Goal: Task Accomplishment & Management: Use online tool/utility

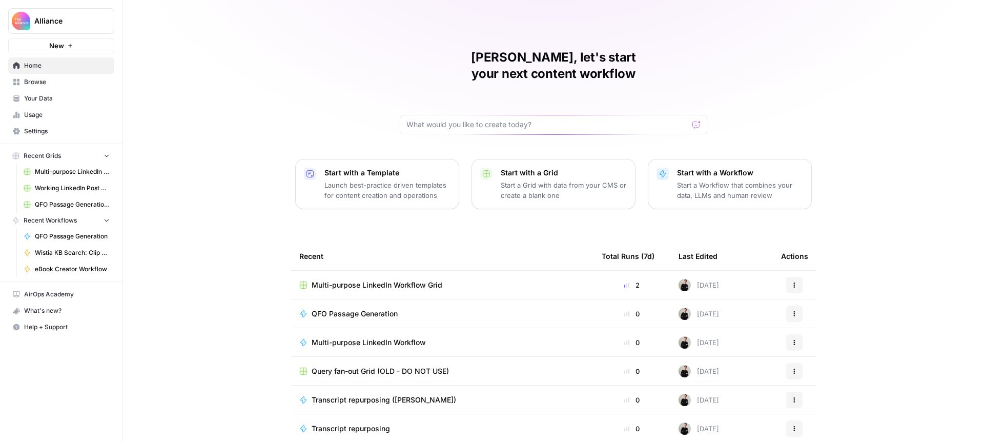
click at [401, 337] on span "Multi-purpose LinkedIn Workflow" at bounding box center [369, 342] width 114 height 10
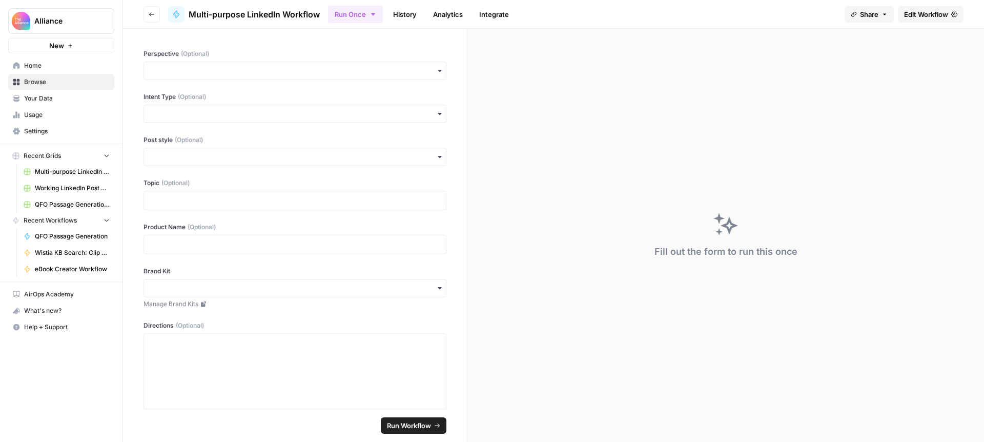
click at [925, 13] on span "Edit Workflow" at bounding box center [926, 14] width 44 height 10
